Goal: Information Seeking & Learning: Find contact information

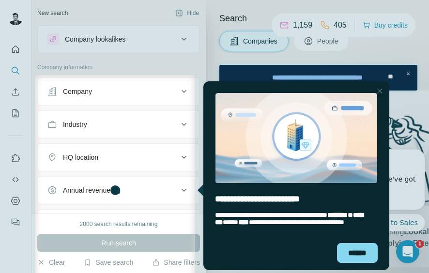
click at [120, 7] on div at bounding box center [214, 37] width 429 height 75
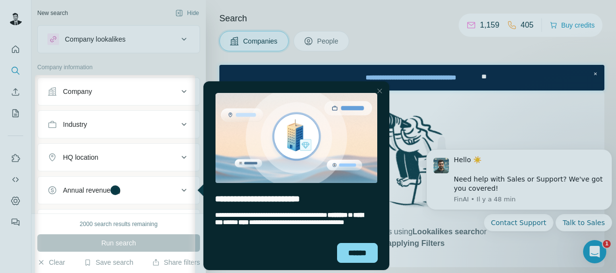
click at [381, 89] on div "Close Step" at bounding box center [380, 91] width 12 height 12
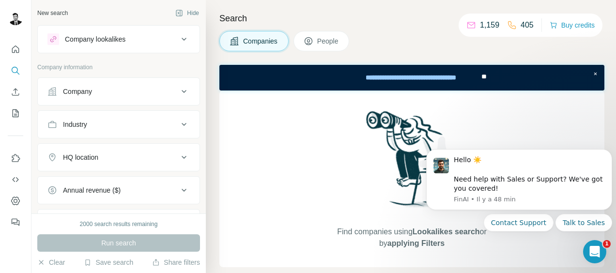
click at [81, 102] on button "Company" at bounding box center [119, 91] width 162 height 23
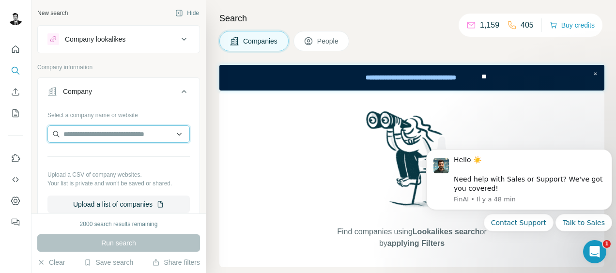
click at [80, 140] on input "text" at bounding box center [118, 133] width 142 height 17
type input "*******"
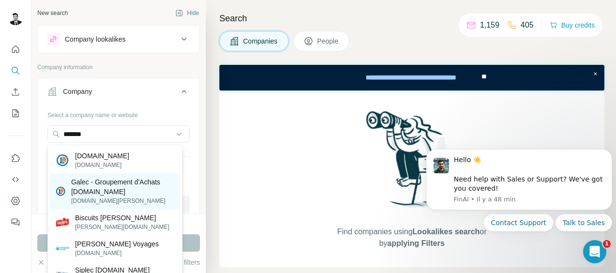
click at [101, 181] on p "Galec - Groupement d'Achats [DOMAIN_NAME]" at bounding box center [122, 186] width 103 height 19
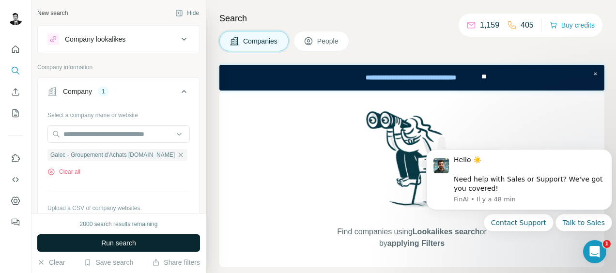
click at [112, 239] on span "Run search" at bounding box center [118, 243] width 35 height 10
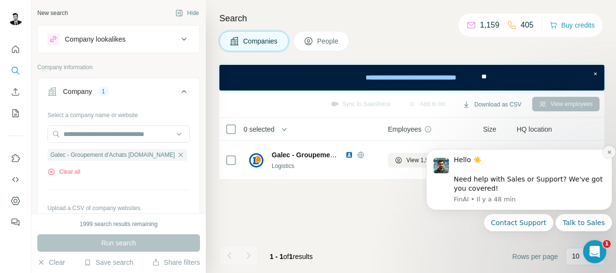
click at [608, 154] on icon "Dismiss notification" at bounding box center [609, 152] width 5 height 5
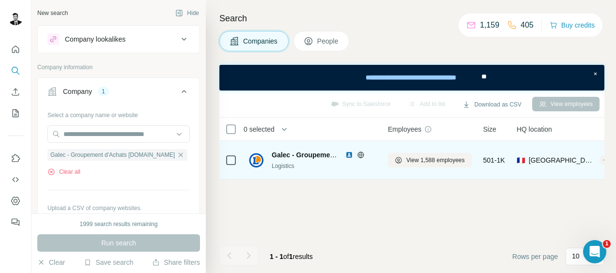
click at [289, 155] on span "Galec - Groupement d'Achats [DOMAIN_NAME]" at bounding box center [348, 155] width 153 height 8
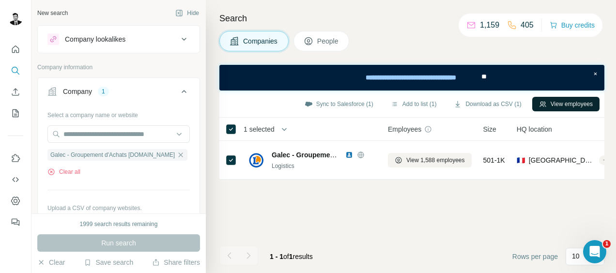
click at [547, 103] on button "View employees" at bounding box center [565, 104] width 67 height 15
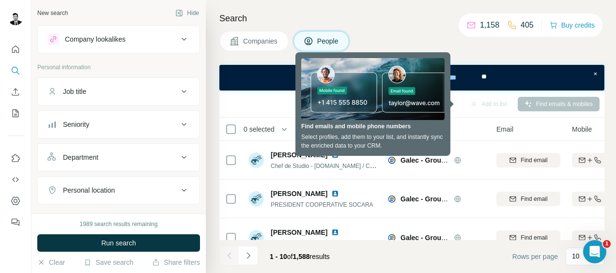
click at [139, 165] on button "Department" at bounding box center [119, 157] width 162 height 23
click at [131, 184] on input at bounding box center [114, 181] width 120 height 11
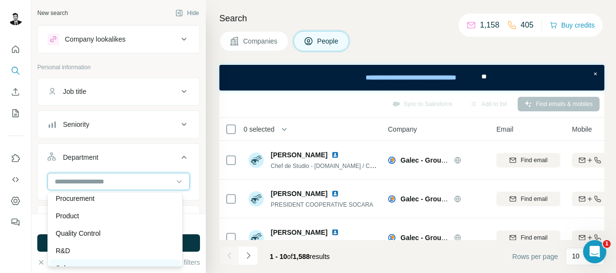
scroll to position [300, 0]
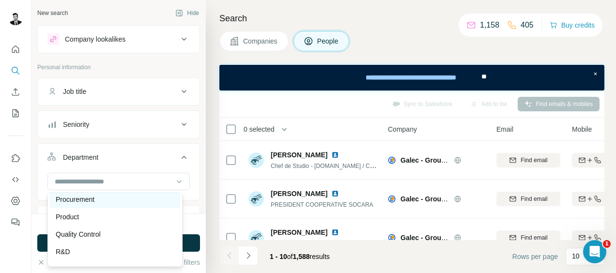
click at [83, 197] on p "Procurement" at bounding box center [75, 200] width 39 height 10
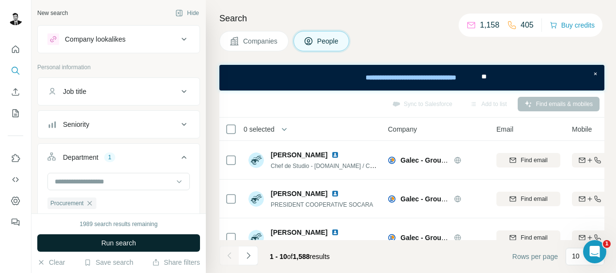
click at [110, 242] on span "Run search" at bounding box center [118, 243] width 35 height 10
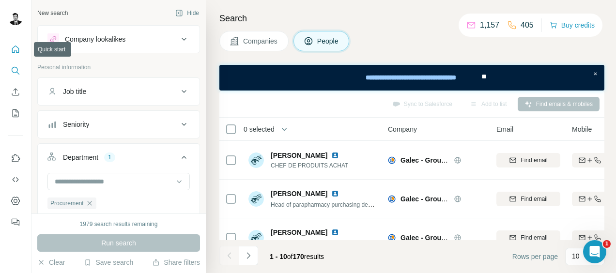
click at [16, 50] on icon "Quick start" at bounding box center [15, 49] width 7 height 7
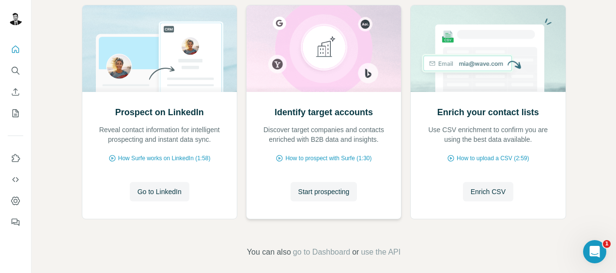
scroll to position [123, 0]
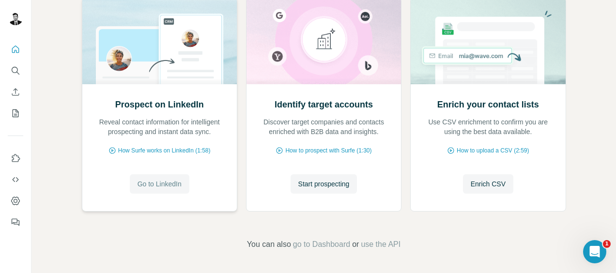
click at [156, 186] on span "Go to LinkedIn" at bounding box center [160, 184] width 44 height 10
